Goal: Task Accomplishment & Management: Manage account settings

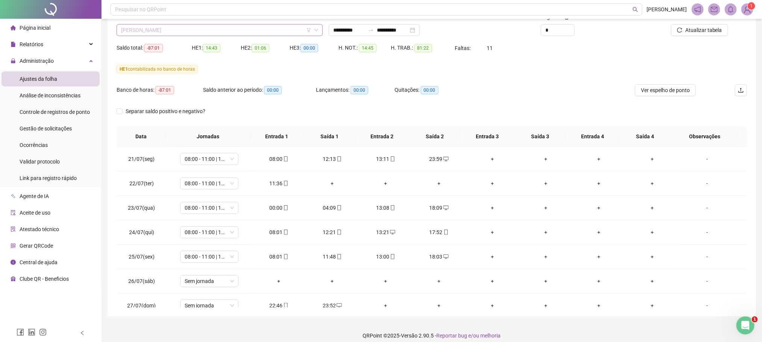
scroll to position [129, 0]
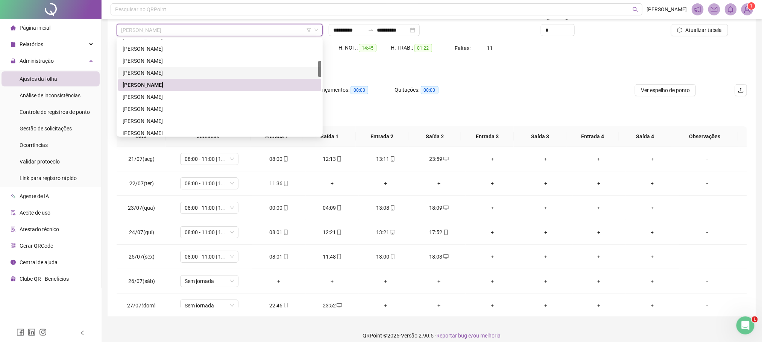
click at [156, 72] on div "[PERSON_NAME]" at bounding box center [220, 73] width 194 height 8
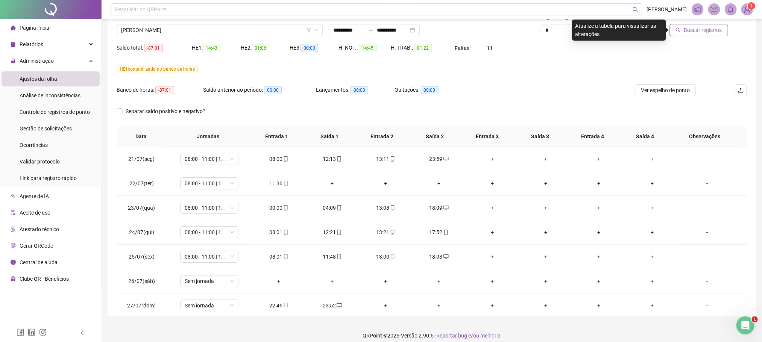
click at [713, 30] on span "Buscar registros" at bounding box center [702, 30] width 38 height 8
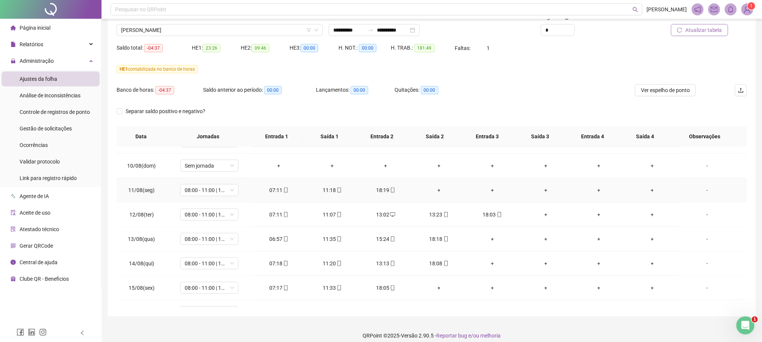
scroll to position [507, 0]
click at [382, 192] on div "13:02" at bounding box center [385, 189] width 41 height 8
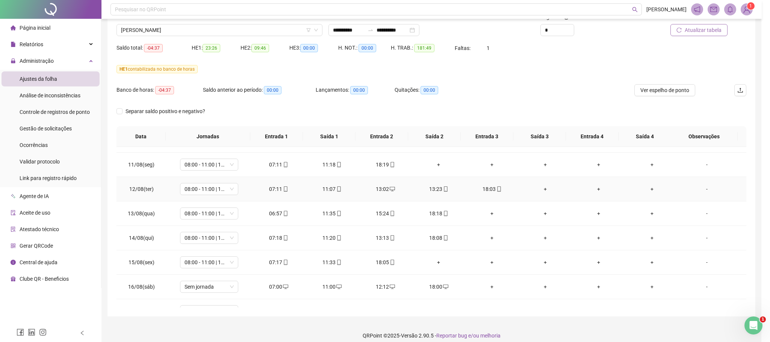
type input "**********"
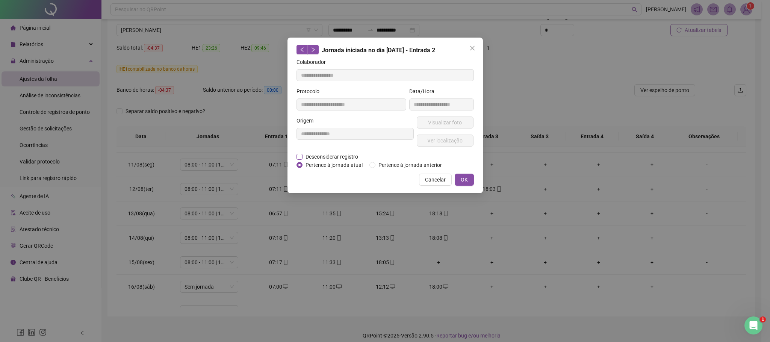
click at [321, 156] on span "Desconsiderar registro" at bounding box center [332, 157] width 59 height 8
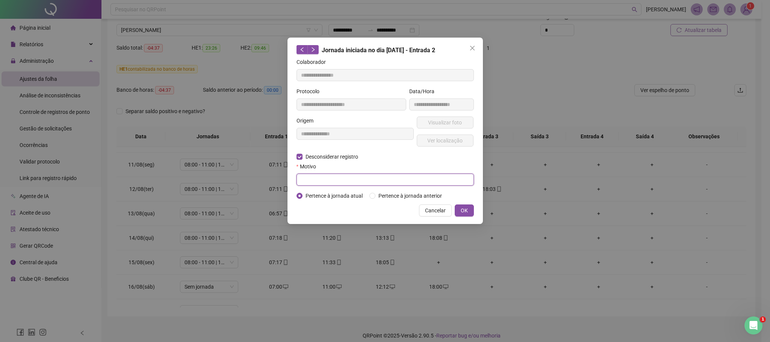
click at [321, 175] on input "text" at bounding box center [385, 180] width 177 height 12
type input "**********"
click at [469, 213] on button "OK" at bounding box center [464, 210] width 19 height 12
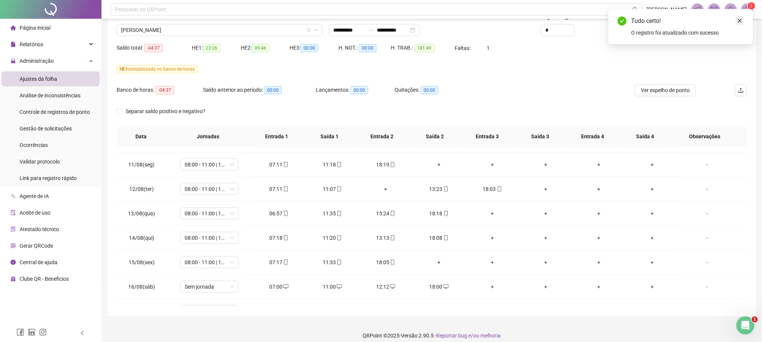
click at [739, 19] on icon "close" at bounding box center [739, 20] width 5 height 5
click at [724, 27] on button "Atualizar tabela" at bounding box center [699, 30] width 57 height 12
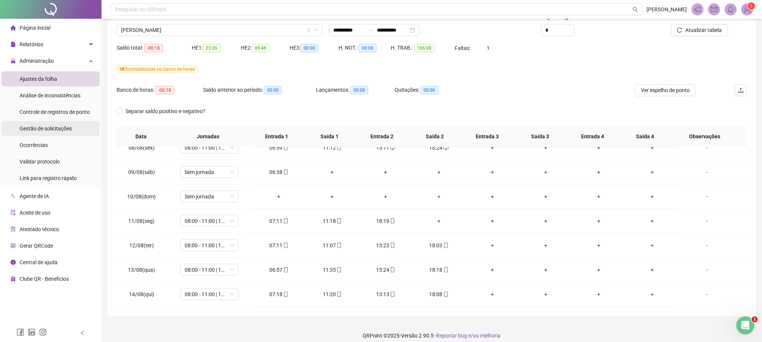
click at [43, 127] on span "Gestão de solicitações" at bounding box center [46, 129] width 52 height 6
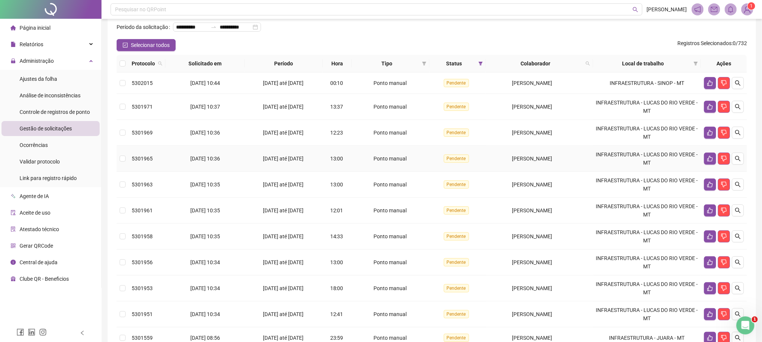
scroll to position [56, 0]
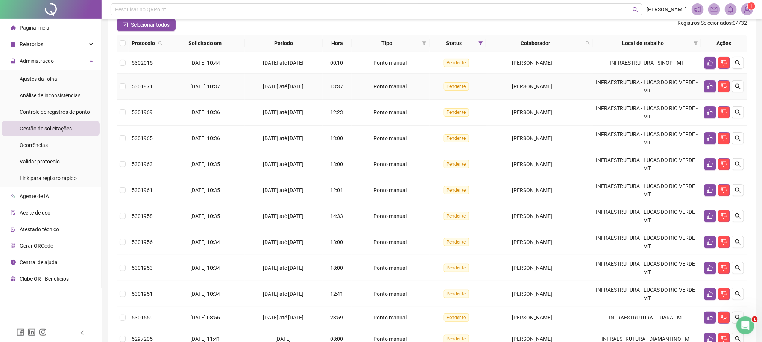
click at [124, 93] on td at bounding box center [123, 87] width 12 height 26
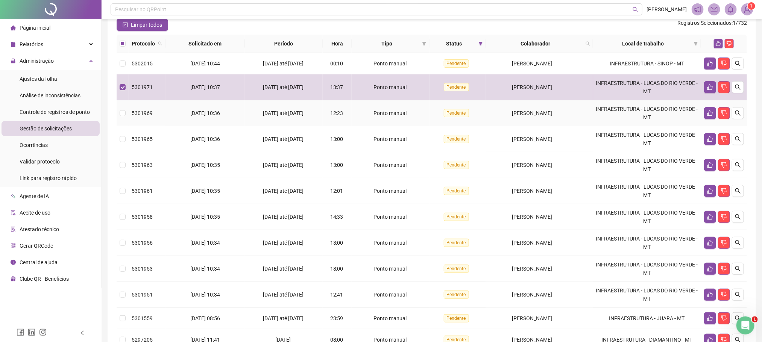
click at [123, 126] on td at bounding box center [123, 113] width 12 height 26
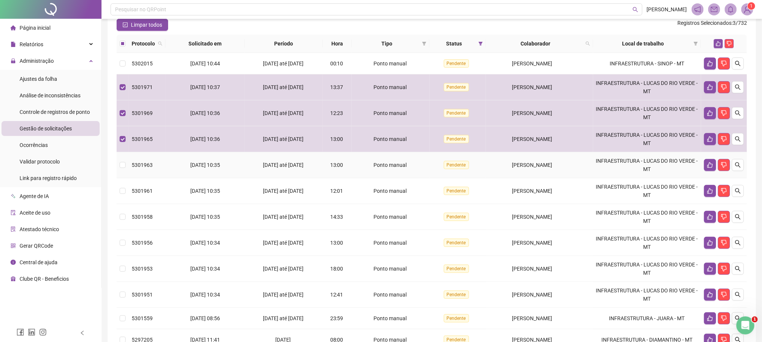
click at [124, 170] on td at bounding box center [123, 165] width 12 height 26
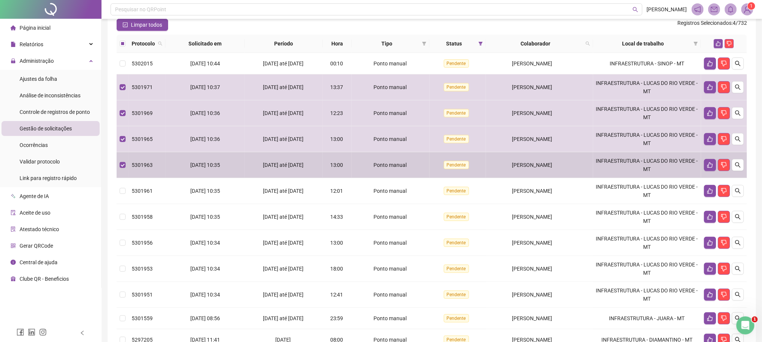
click at [122, 194] on td at bounding box center [123, 191] width 12 height 26
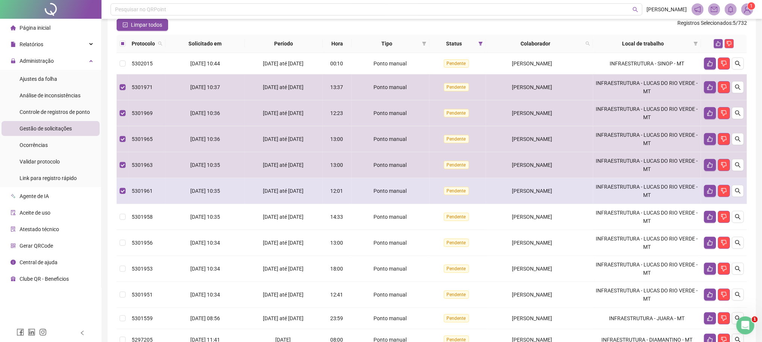
click at [122, 204] on td at bounding box center [123, 191] width 12 height 26
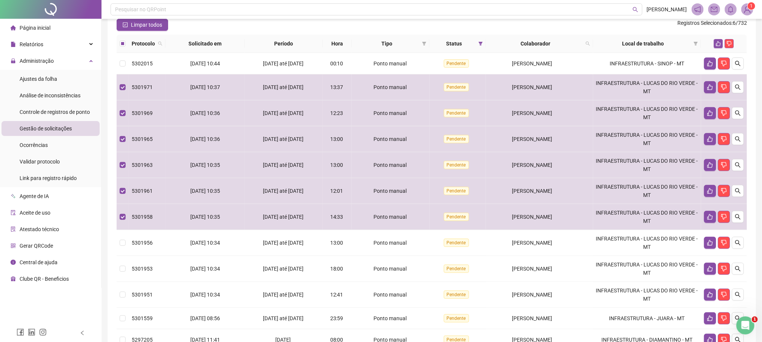
click at [115, 255] on div "**********" at bounding box center [431, 174] width 648 height 412
click at [126, 256] on td at bounding box center [123, 243] width 12 height 26
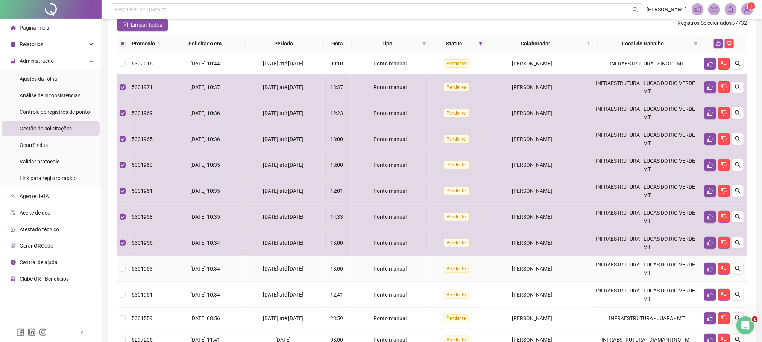
click at [126, 282] on td at bounding box center [123, 269] width 12 height 26
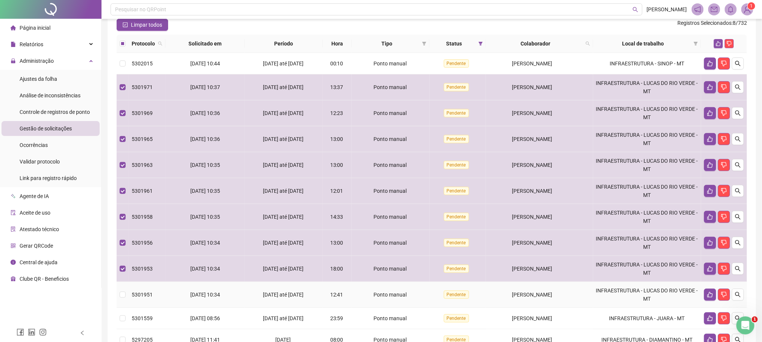
click at [161, 308] on td "5301951" at bounding box center [147, 295] width 37 height 26
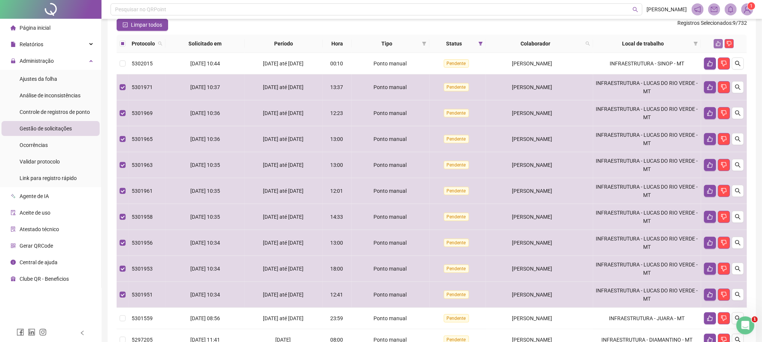
click at [720, 46] on icon "like" at bounding box center [717, 43] width 5 height 5
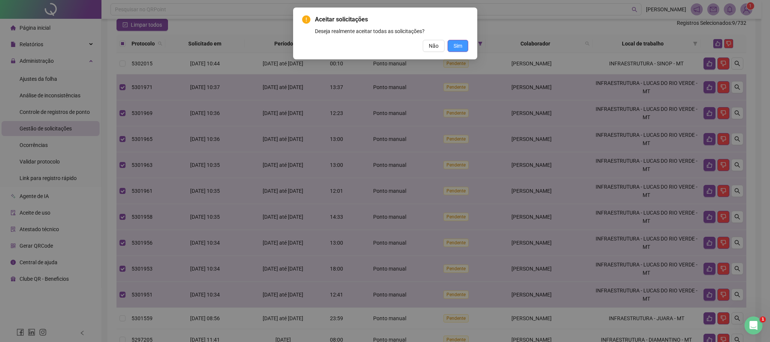
click at [457, 41] on button "Sim" at bounding box center [458, 46] width 21 height 12
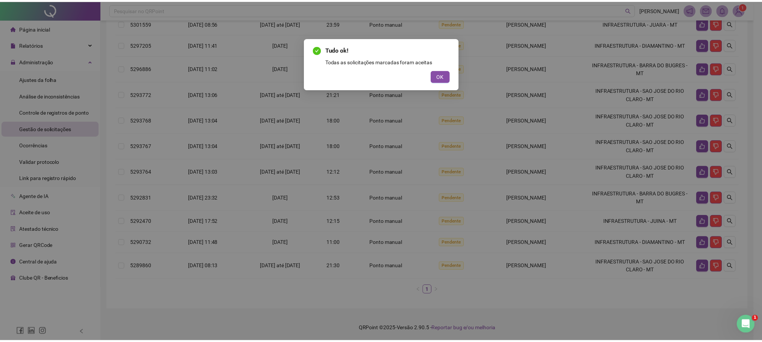
scroll to position [132, 0]
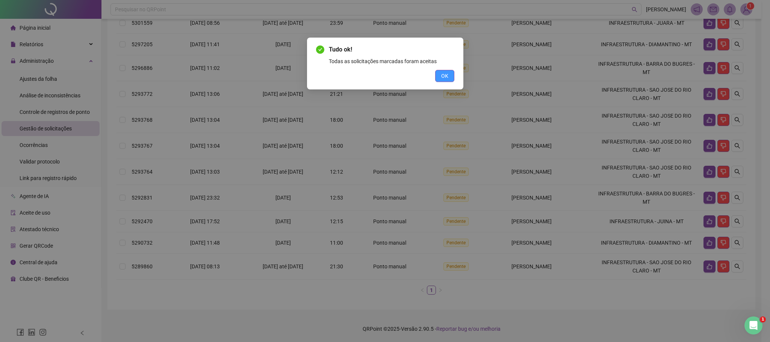
click at [449, 73] on button "OK" at bounding box center [444, 76] width 19 height 12
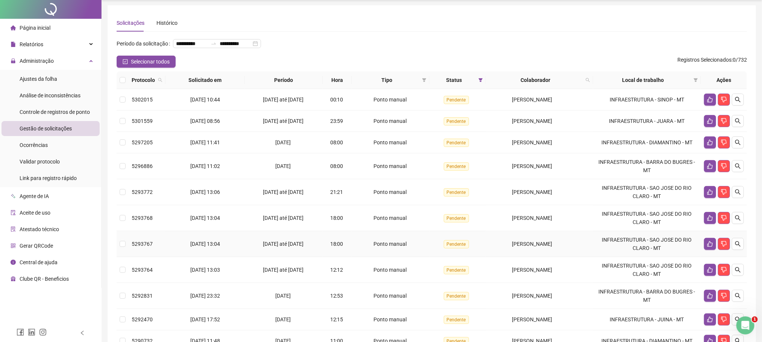
scroll to position [0, 0]
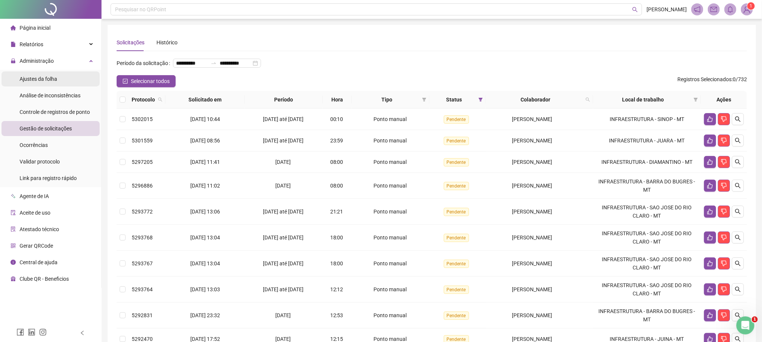
click at [40, 80] on span "Ajustes da folha" at bounding box center [39, 79] width 38 height 6
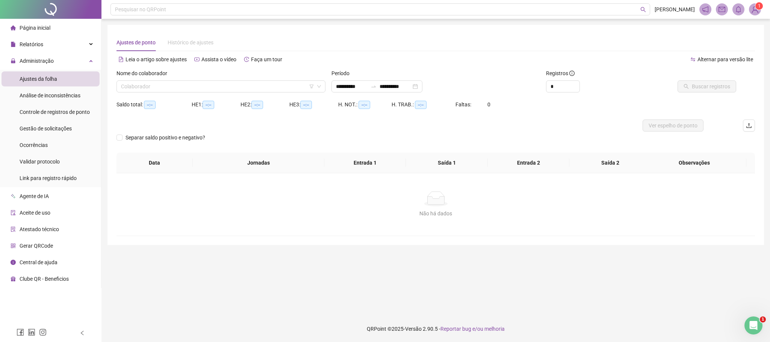
type input "**********"
click at [158, 94] on div "Nome do colaborador Colaborador" at bounding box center [221, 83] width 215 height 29
click at [155, 88] on input "search" at bounding box center [217, 86] width 193 height 11
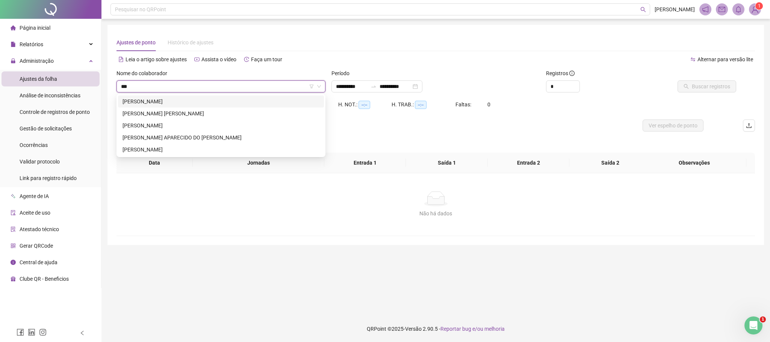
type input "****"
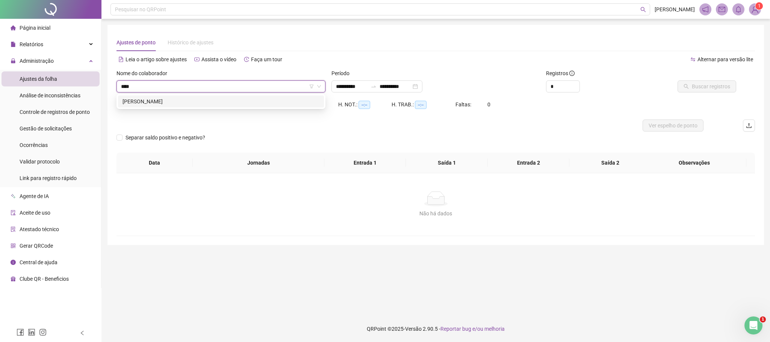
click at [153, 99] on div "[PERSON_NAME]" at bounding box center [221, 101] width 197 height 8
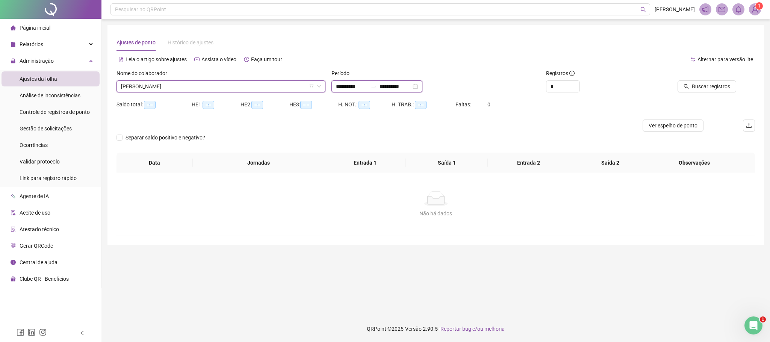
click at [354, 87] on input "**********" at bounding box center [352, 86] width 32 height 8
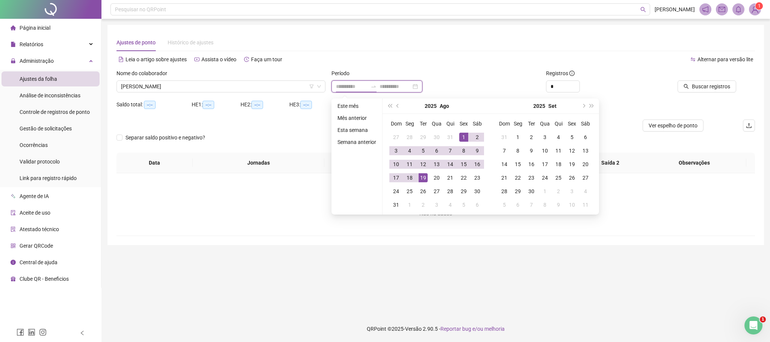
type input "**********"
drag, startPoint x: 396, startPoint y: 104, endPoint x: 435, endPoint y: 134, distance: 49.5
click at [397, 104] on button "prev-year" at bounding box center [398, 105] width 8 height 15
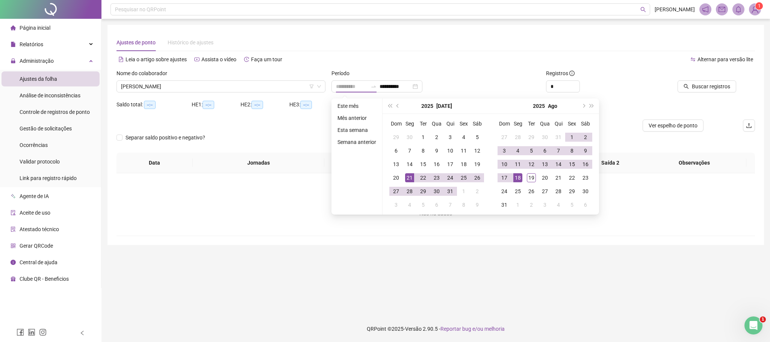
type input "**********"
click at [405, 176] on div "21" at bounding box center [409, 177] width 9 height 9
type input "**********"
click at [528, 177] on div "19" at bounding box center [531, 177] width 9 height 9
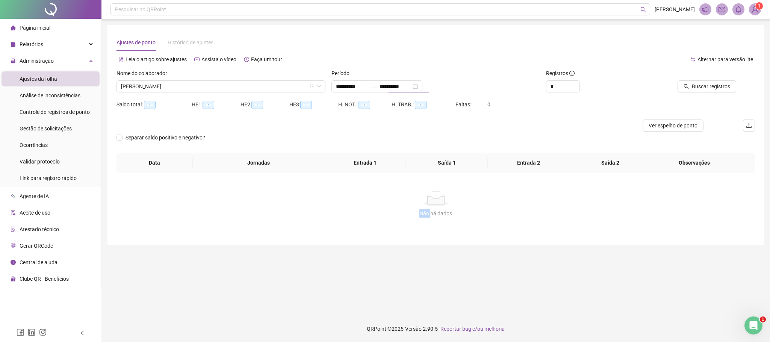
click at [528, 177] on div "Não há dados Não há dados" at bounding box center [436, 204] width 639 height 62
click at [565, 86] on input "*" at bounding box center [563, 86] width 33 height 11
type input "*"
click at [721, 88] on span "Buscar registros" at bounding box center [711, 86] width 38 height 8
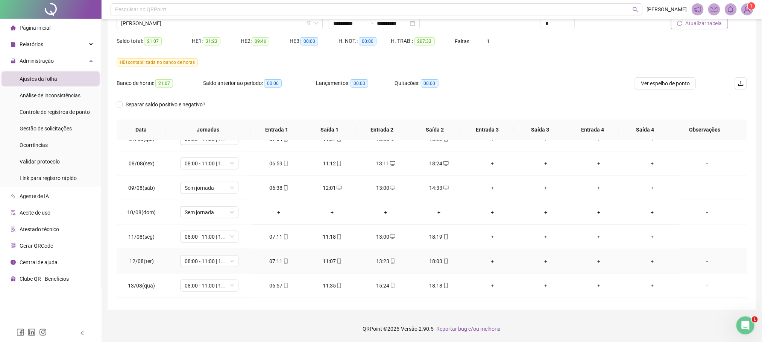
scroll to position [409, 0]
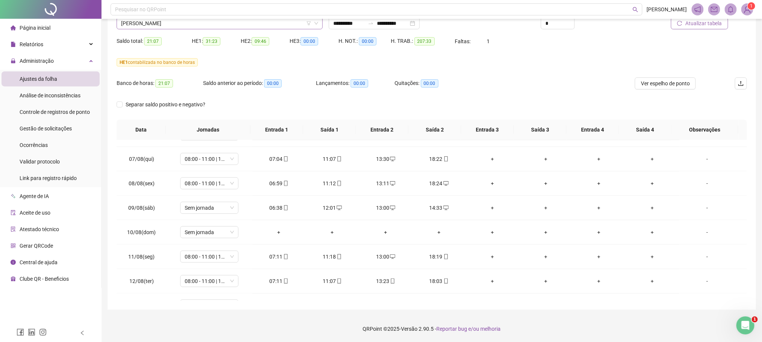
click at [132, 22] on span "[PERSON_NAME]" at bounding box center [219, 23] width 197 height 11
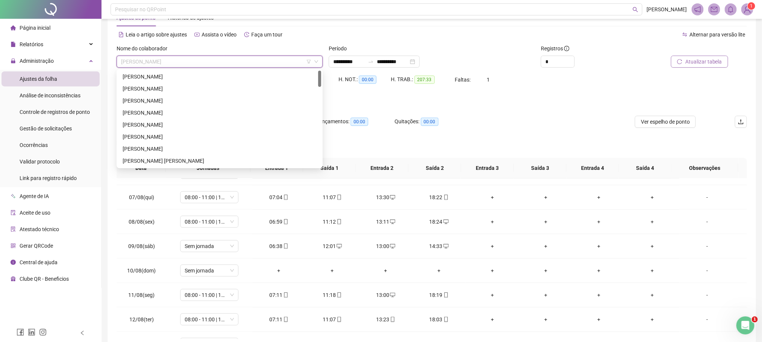
scroll to position [0, 0]
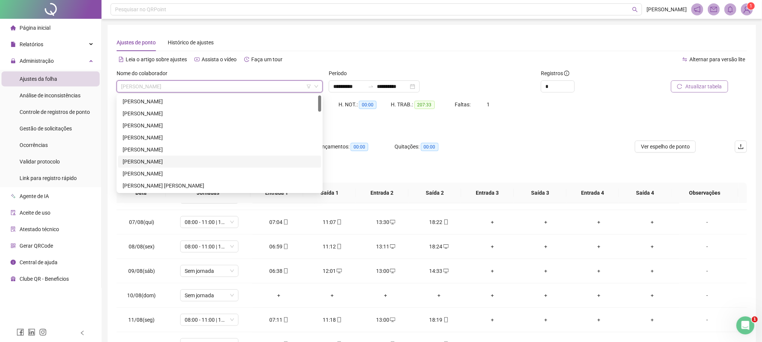
click at [153, 159] on div "[PERSON_NAME]" at bounding box center [220, 161] width 194 height 8
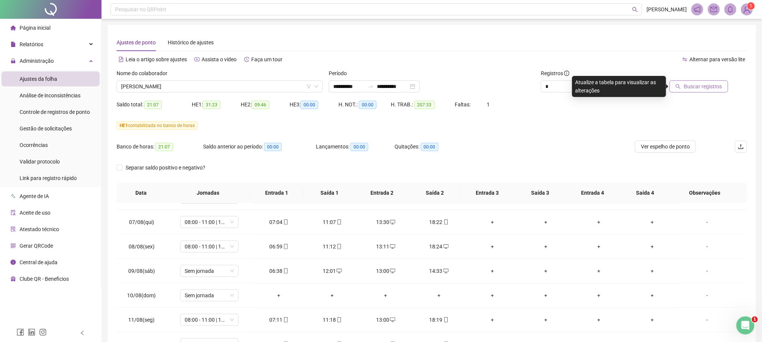
click at [705, 85] on span "Buscar registros" at bounding box center [702, 86] width 38 height 8
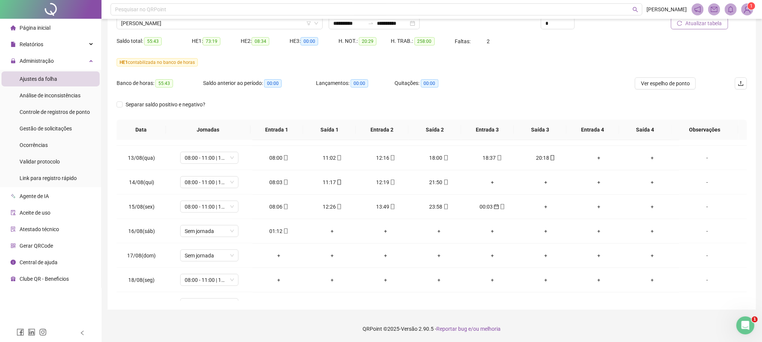
scroll to position [577, 0]
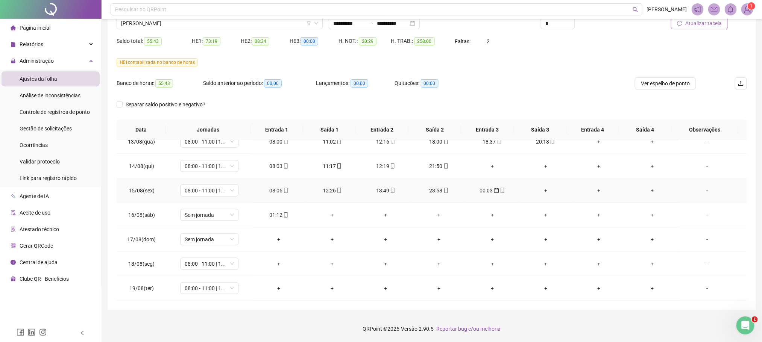
click at [483, 193] on div "00:03" at bounding box center [491, 190] width 41 height 8
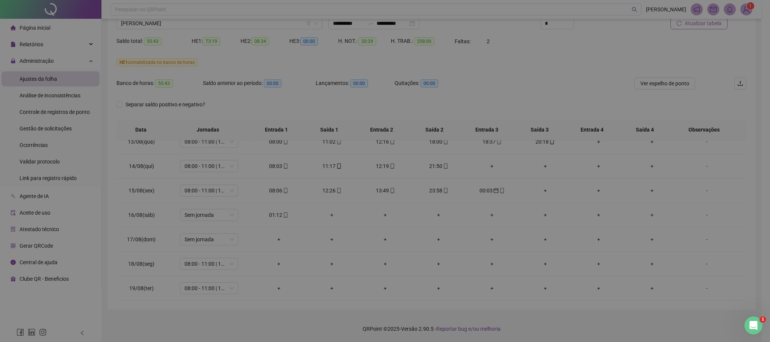
type input "**********"
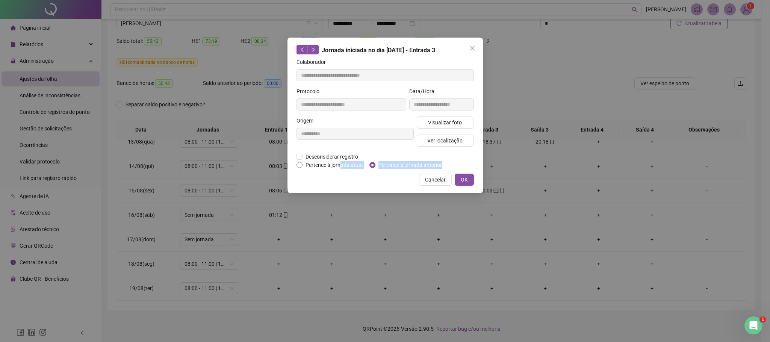
click at [341, 169] on div "**********" at bounding box center [385, 116] width 195 height 156
click at [341, 167] on span "Pertence à jornada atual" at bounding box center [334, 165] width 63 height 8
click at [472, 177] on button "OK" at bounding box center [464, 180] width 19 height 12
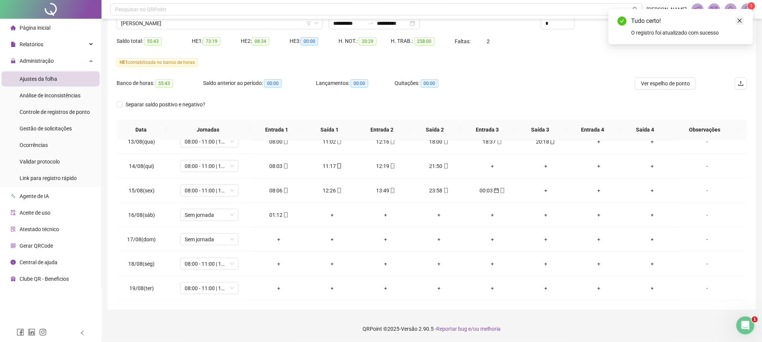
click at [740, 21] on icon "close" at bounding box center [739, 20] width 5 height 5
click at [701, 25] on span "Atualizar tabela" at bounding box center [703, 23] width 37 height 8
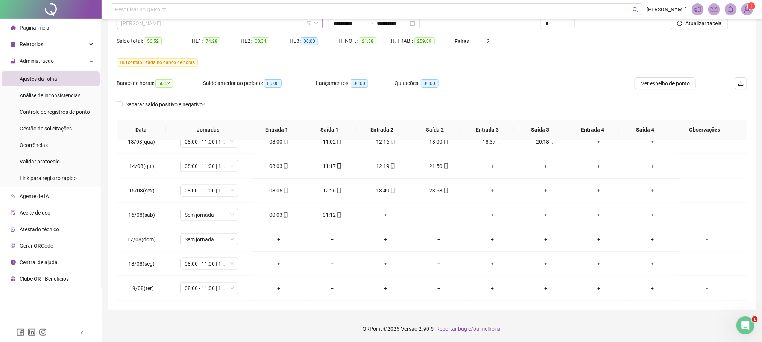
click at [188, 25] on span "[PERSON_NAME]" at bounding box center [219, 23] width 197 height 11
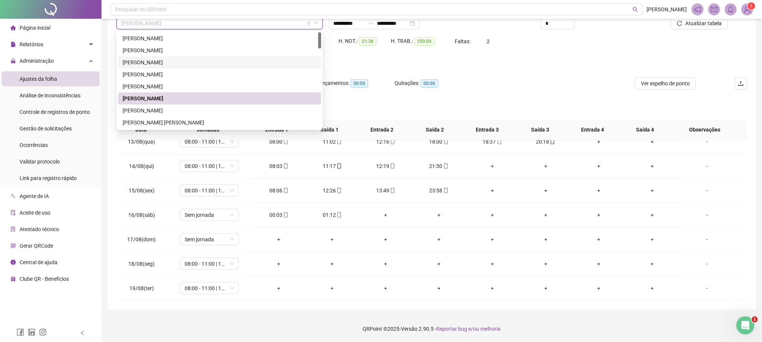
scroll to position [56, 0]
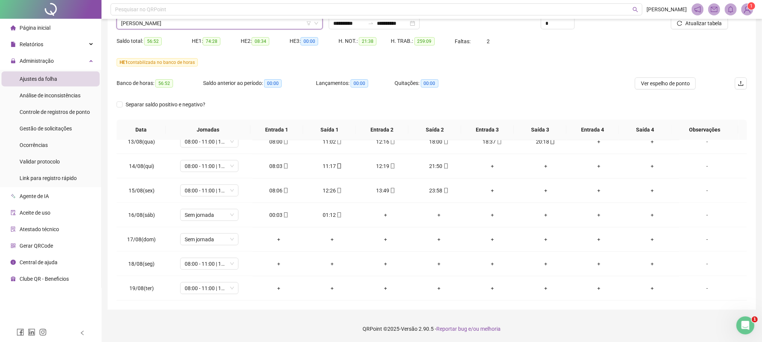
click at [185, 25] on span "[PERSON_NAME]" at bounding box center [219, 23] width 197 height 11
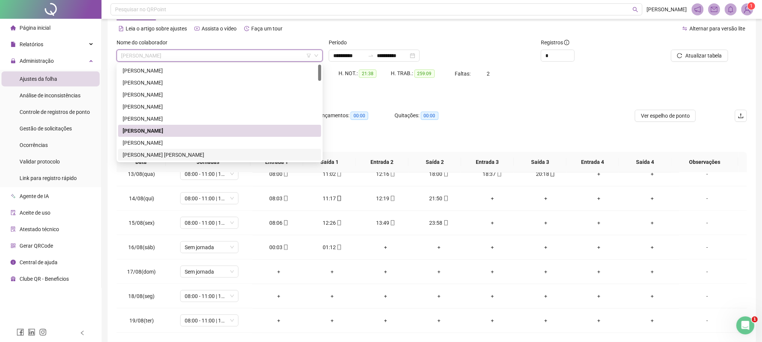
scroll to position [0, 0]
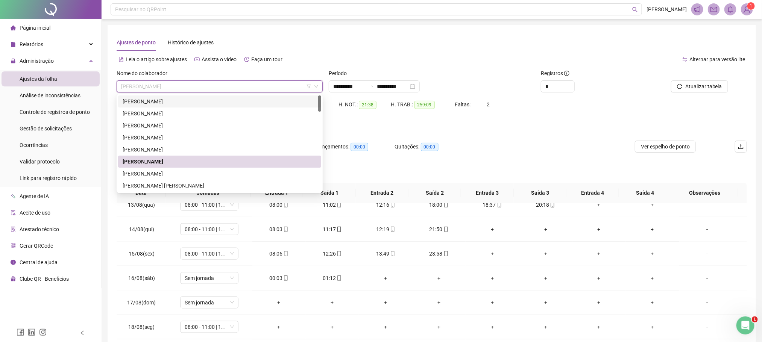
click at [166, 106] on div "[PERSON_NAME]" at bounding box center [219, 101] width 203 height 12
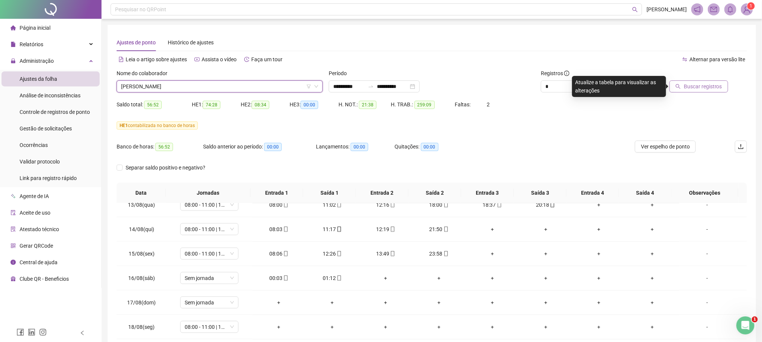
click at [721, 87] on span "Buscar registros" at bounding box center [702, 86] width 38 height 8
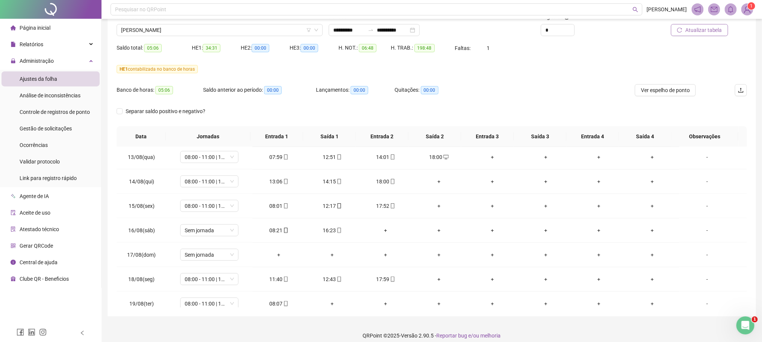
scroll to position [577, 0]
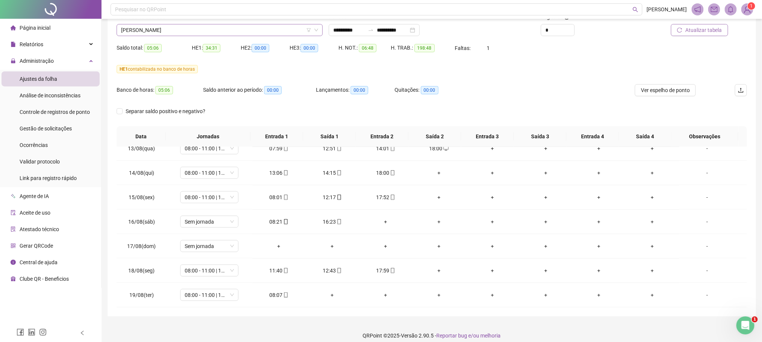
click at [219, 24] on span "[PERSON_NAME]" at bounding box center [219, 29] width 197 height 11
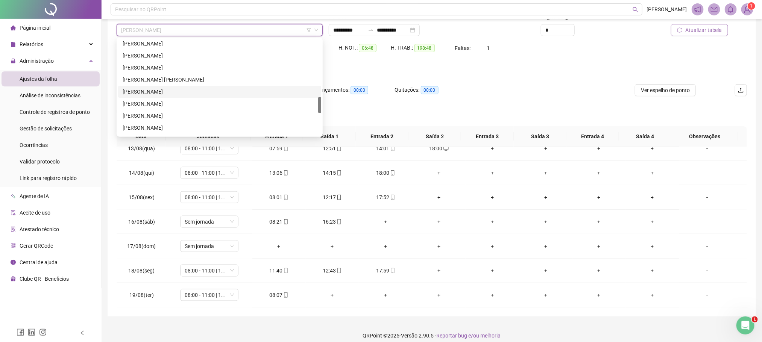
scroll to position [395, 0]
click at [157, 84] on div "[PERSON_NAME] APARECIDO DO [PERSON_NAME]" at bounding box center [220, 83] width 194 height 8
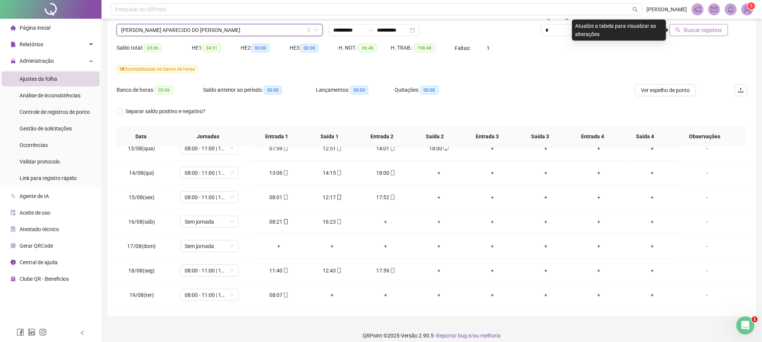
click at [710, 33] on span "Buscar registros" at bounding box center [702, 30] width 38 height 8
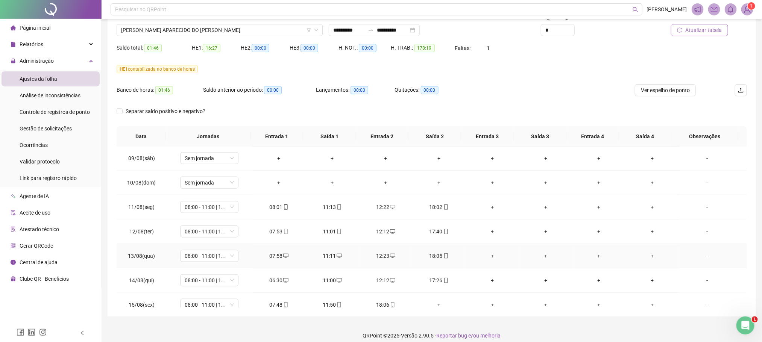
scroll to position [409, 0]
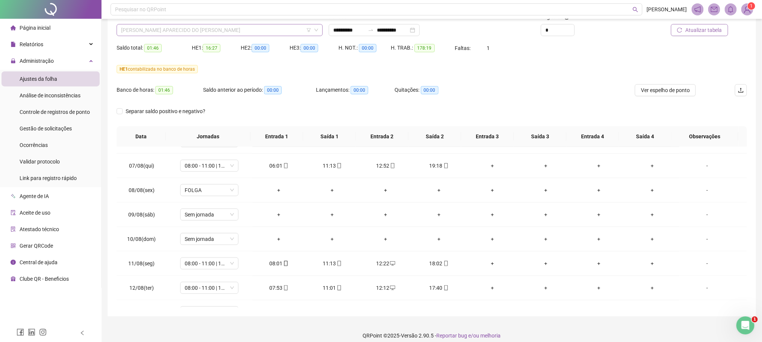
click at [147, 29] on span "[PERSON_NAME] APARECIDO DO [PERSON_NAME]" at bounding box center [219, 29] width 197 height 11
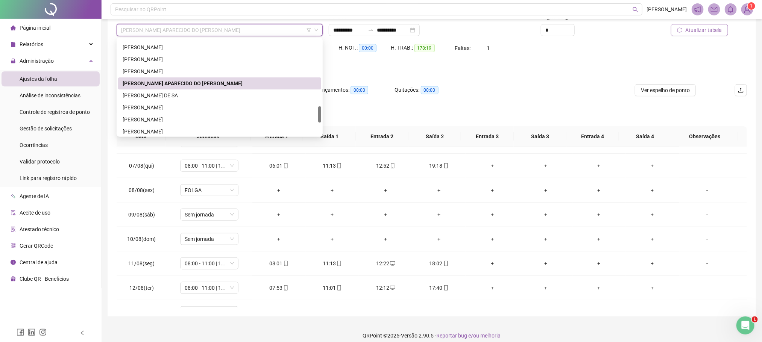
scroll to position [451, 0]
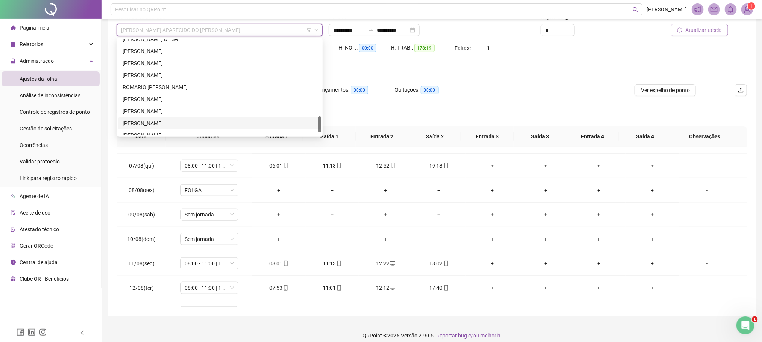
click at [154, 120] on div "[PERSON_NAME]" at bounding box center [220, 123] width 194 height 8
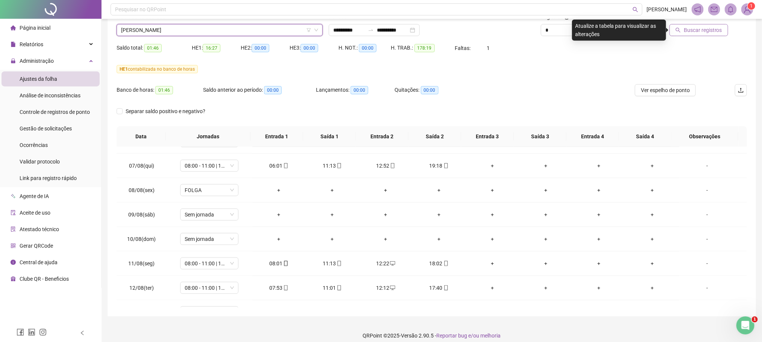
click at [700, 32] on span "Buscar registros" at bounding box center [702, 30] width 38 height 8
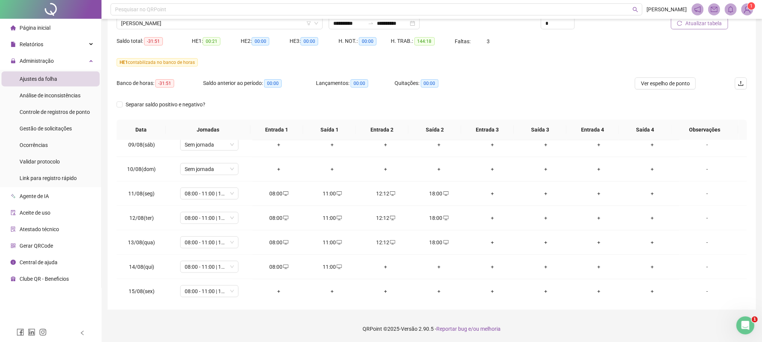
scroll to position [465, 0]
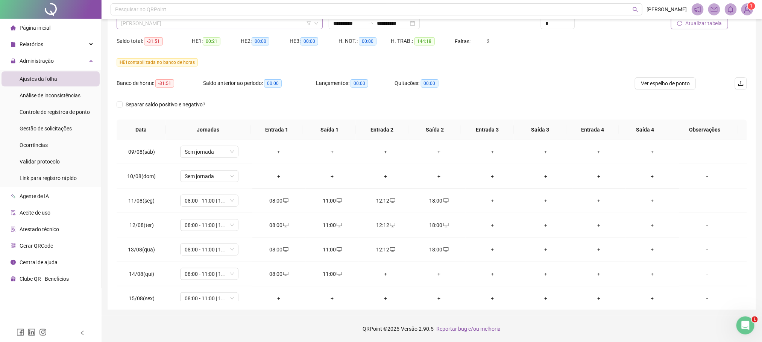
click at [181, 27] on span "[PERSON_NAME]" at bounding box center [219, 23] width 197 height 11
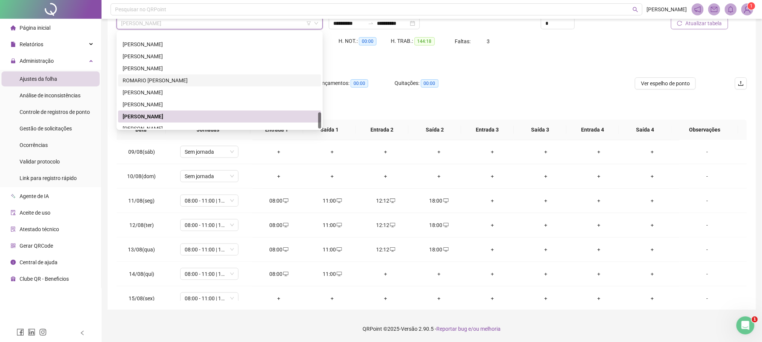
scroll to position [469, 0]
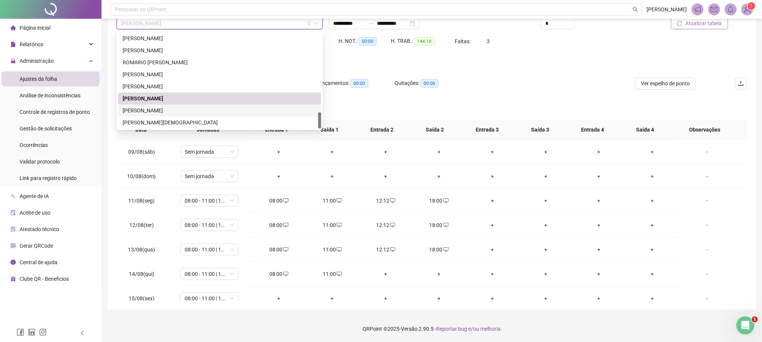
click at [163, 110] on div "[PERSON_NAME]" at bounding box center [220, 110] width 194 height 8
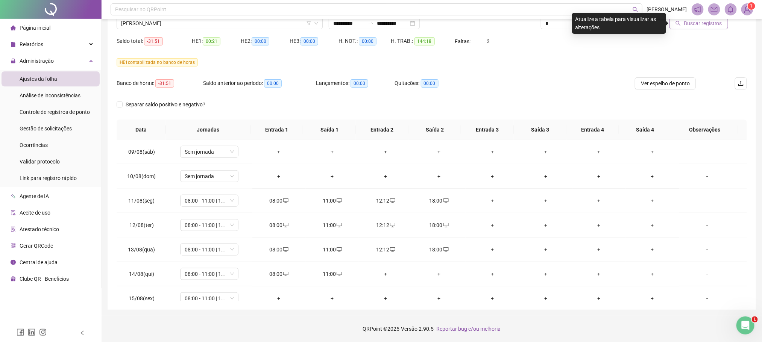
click at [720, 20] on span "Buscar registros" at bounding box center [702, 23] width 38 height 8
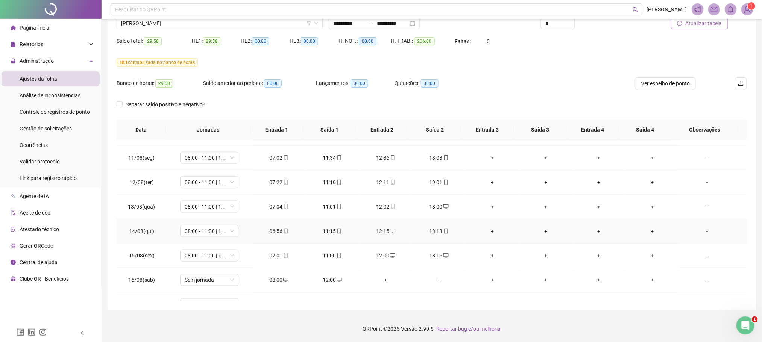
scroll to position [564, 0]
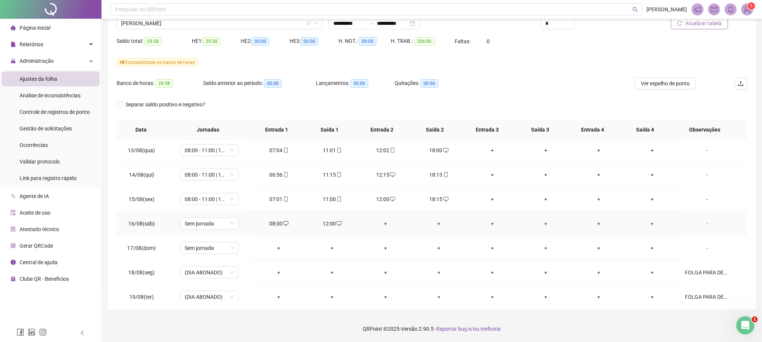
click at [714, 228] on div "-" at bounding box center [707, 224] width 44 height 8
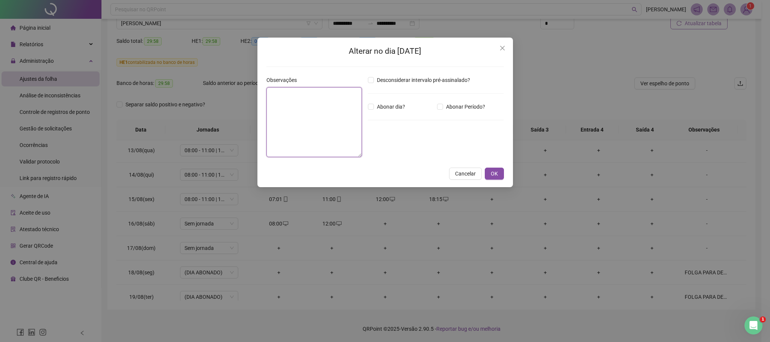
click at [279, 107] on textarea at bounding box center [313, 122] width 95 height 70
type textarea "**********"
click at [495, 169] on button "OK" at bounding box center [494, 174] width 19 height 12
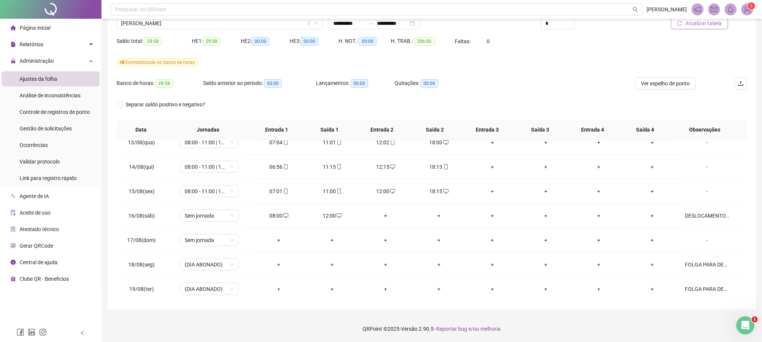
scroll to position [577, 0]
click at [706, 218] on div "DESLOCAMENTO DE PRIMAVERA DO LESTE PARA CAMPO NOVO DO PARECIS - RETORNO DAS ATI…" at bounding box center [707, 215] width 44 height 8
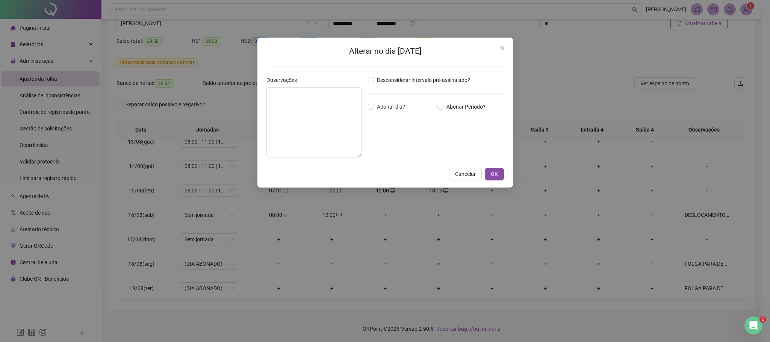
type textarea "**********"
drag, startPoint x: 312, startPoint y: 125, endPoint x: 255, endPoint y: 65, distance: 82.7
click at [255, 65] on div "**********" at bounding box center [385, 171] width 770 height 342
click at [494, 179] on button "OK" at bounding box center [494, 174] width 19 height 12
click at [497, 175] on div "**********" at bounding box center [385, 171] width 770 height 342
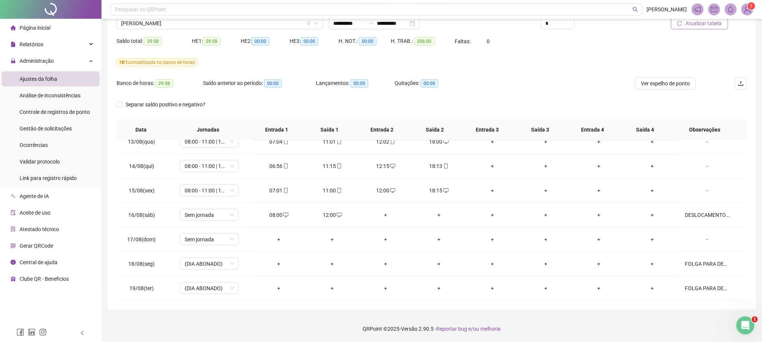
click at [150, 18] on header "Pesquisar no QRPoint [PERSON_NAME] 1" at bounding box center [431, 9] width 660 height 19
click at [149, 22] on span "[PERSON_NAME]" at bounding box center [219, 23] width 197 height 11
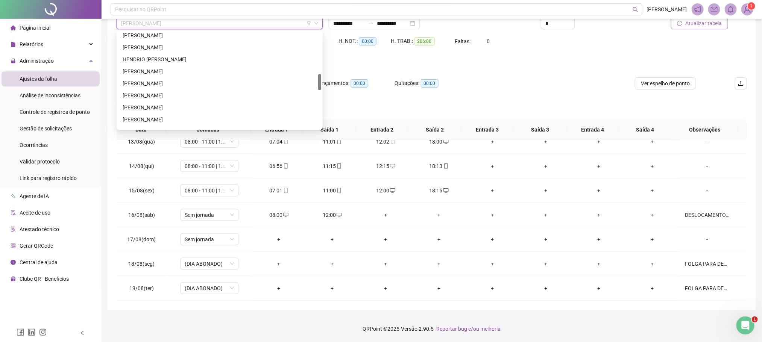
scroll to position [0, 0]
click at [151, 72] on div "[PERSON_NAME]" at bounding box center [220, 74] width 194 height 8
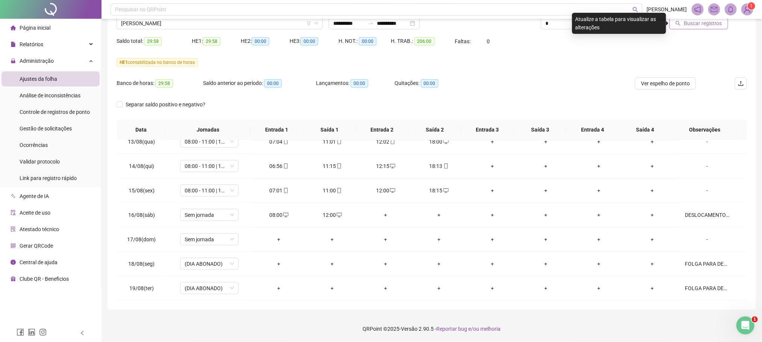
click at [712, 26] on span "Buscar registros" at bounding box center [702, 23] width 38 height 8
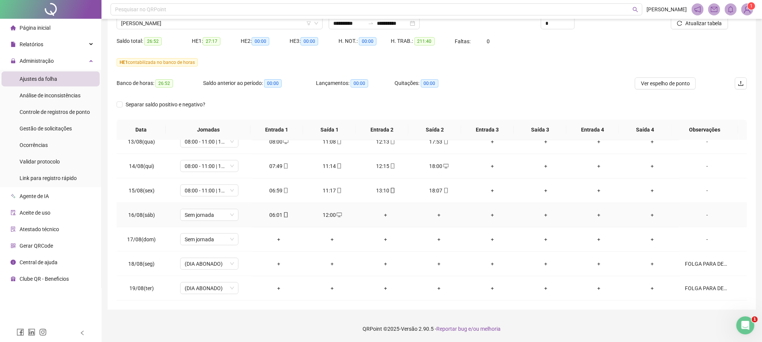
click at [699, 212] on div "-" at bounding box center [707, 215] width 44 height 8
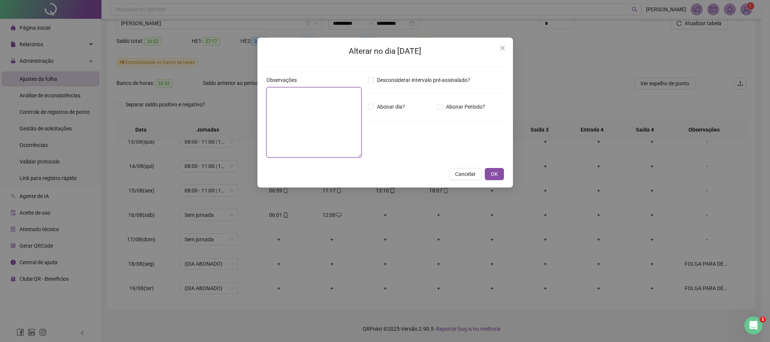
click at [304, 117] on textarea at bounding box center [313, 122] width 95 height 70
paste textarea "**********"
type textarea "**********"
click at [495, 172] on span "OK" at bounding box center [494, 174] width 7 height 8
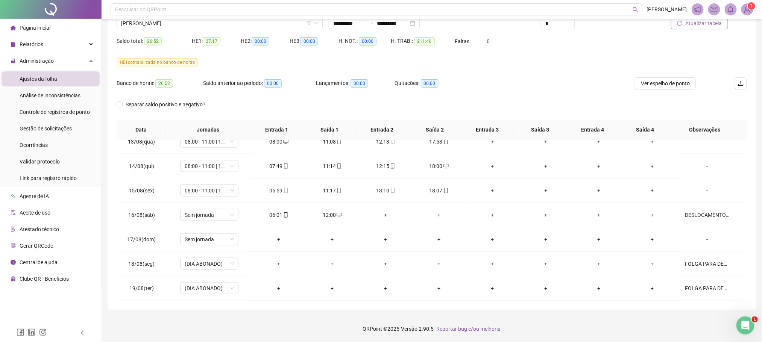
click at [702, 27] on span "Atualizar tabela" at bounding box center [703, 23] width 37 height 8
click at [157, 24] on span "[PERSON_NAME]" at bounding box center [219, 23] width 197 height 11
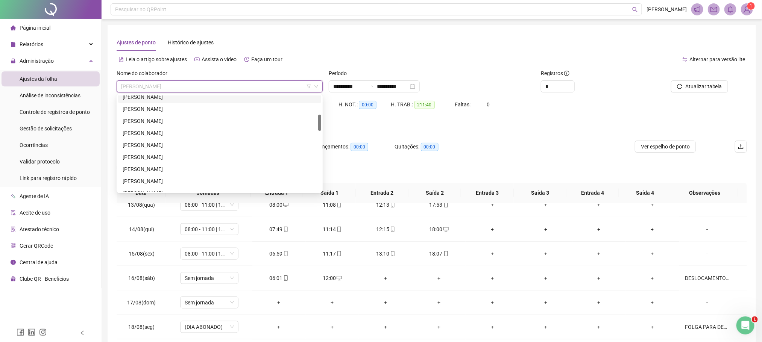
scroll to position [169, 0]
click at [160, 159] on div "[PERSON_NAME] CAMELO" at bounding box center [220, 161] width 194 height 8
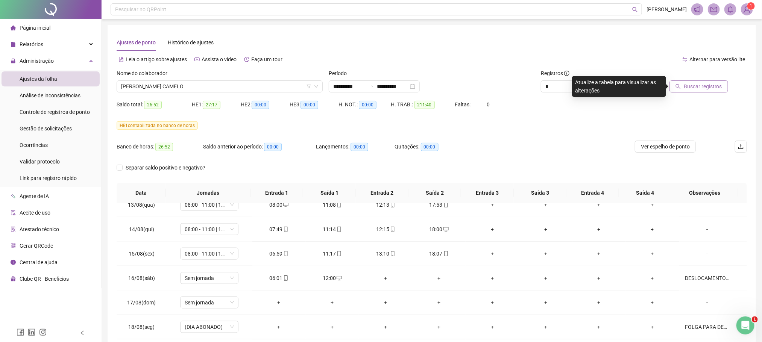
click at [703, 87] on span "Buscar registros" at bounding box center [702, 86] width 38 height 8
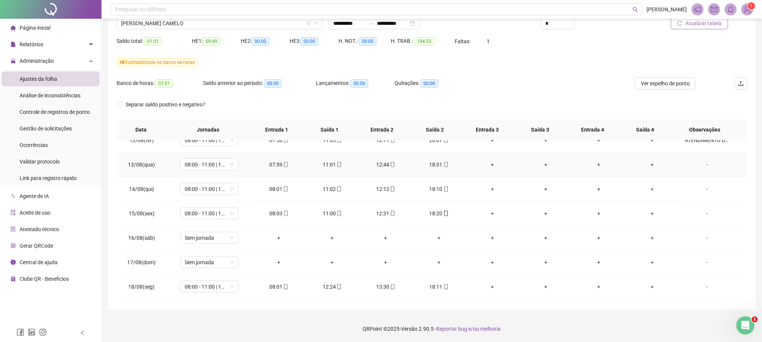
scroll to position [577, 0]
